Goal: Find specific page/section: Find specific page/section

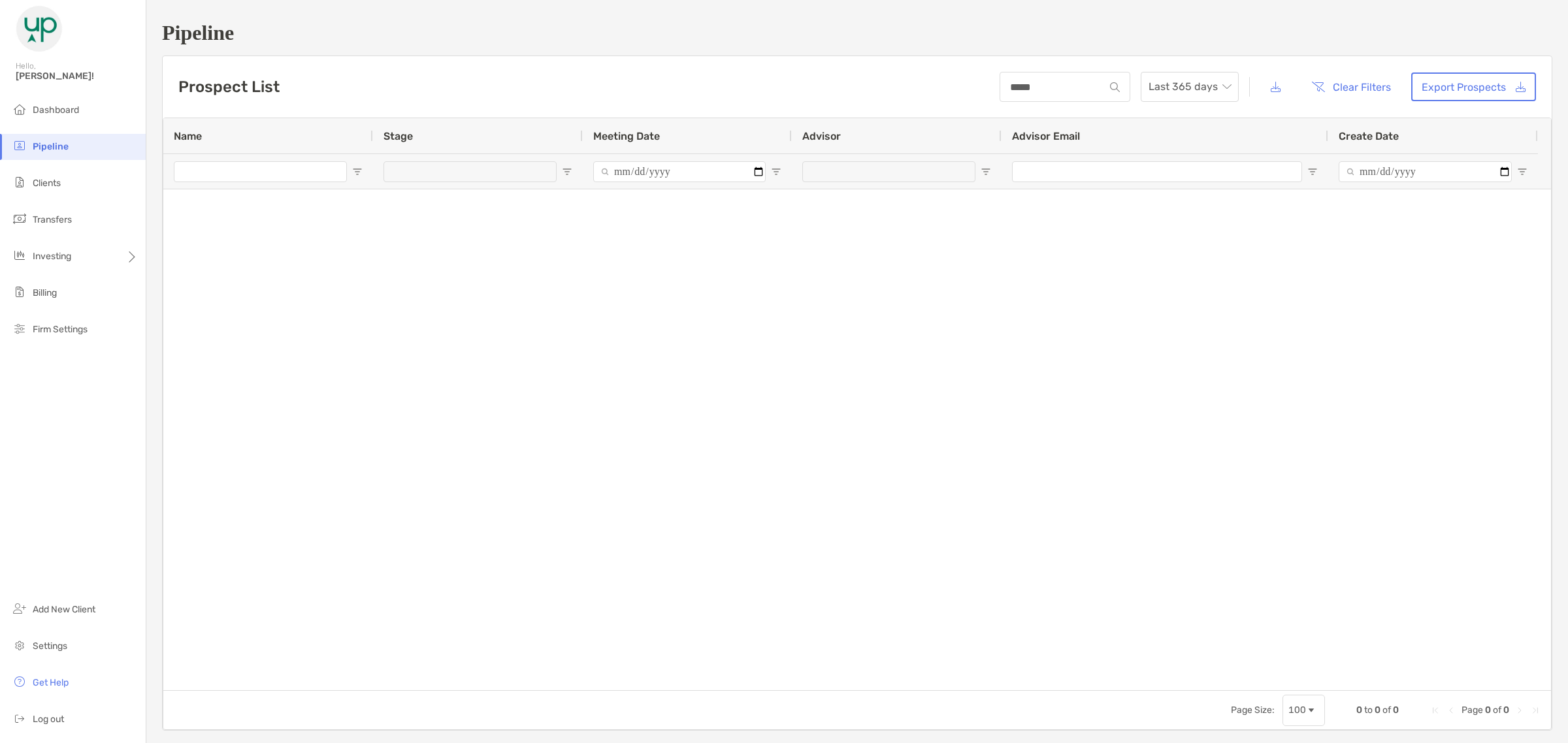
click at [54, 145] on span "Pipeline" at bounding box center [51, 147] width 36 height 11
click at [66, 258] on span "Investing" at bounding box center [52, 256] width 39 height 11
click at [196, 260] on span "Portfolios" at bounding box center [177, 256] width 40 height 11
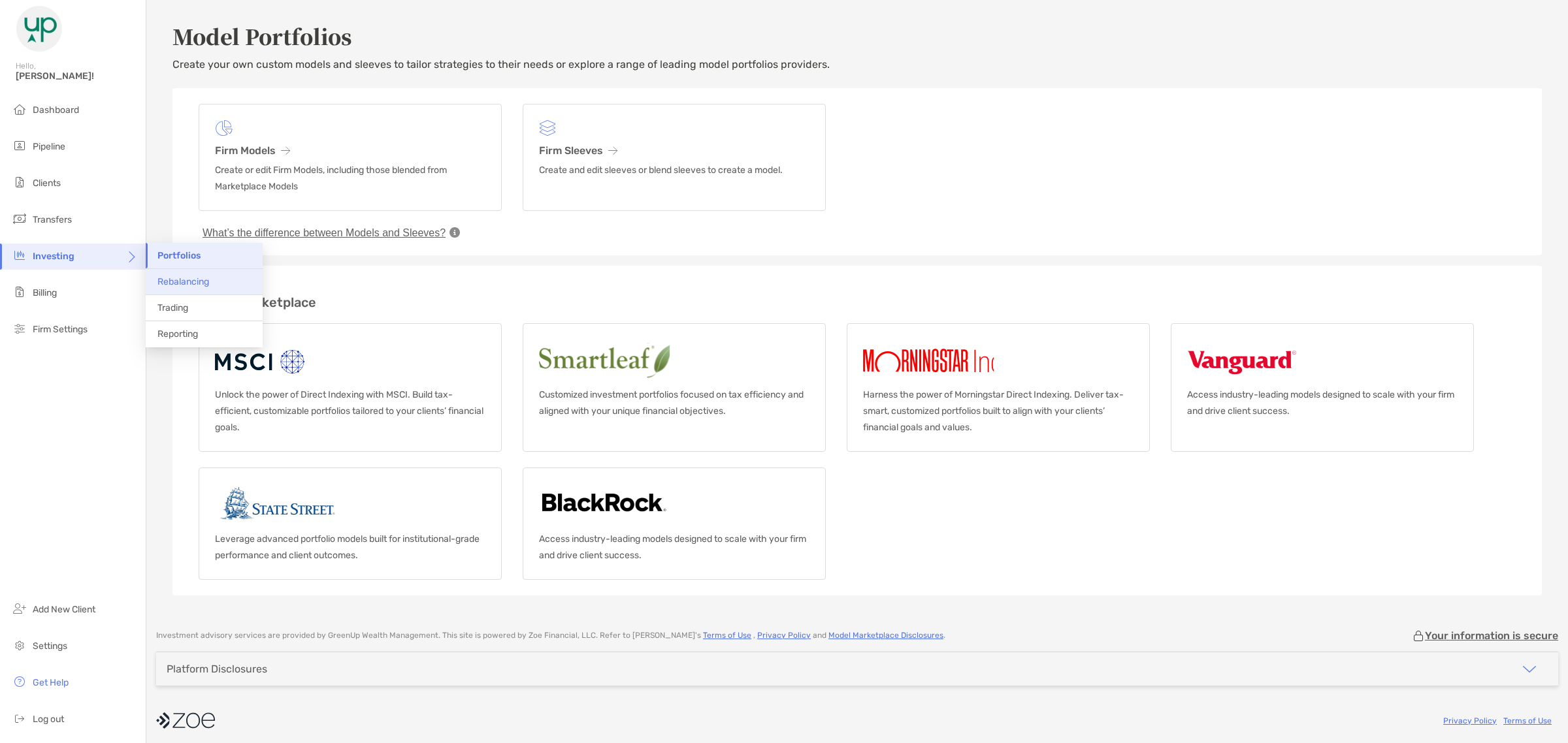
click at [165, 275] on li "Rebalancing" at bounding box center [204, 282] width 117 height 26
